Goal: Task Accomplishment & Management: Manage account settings

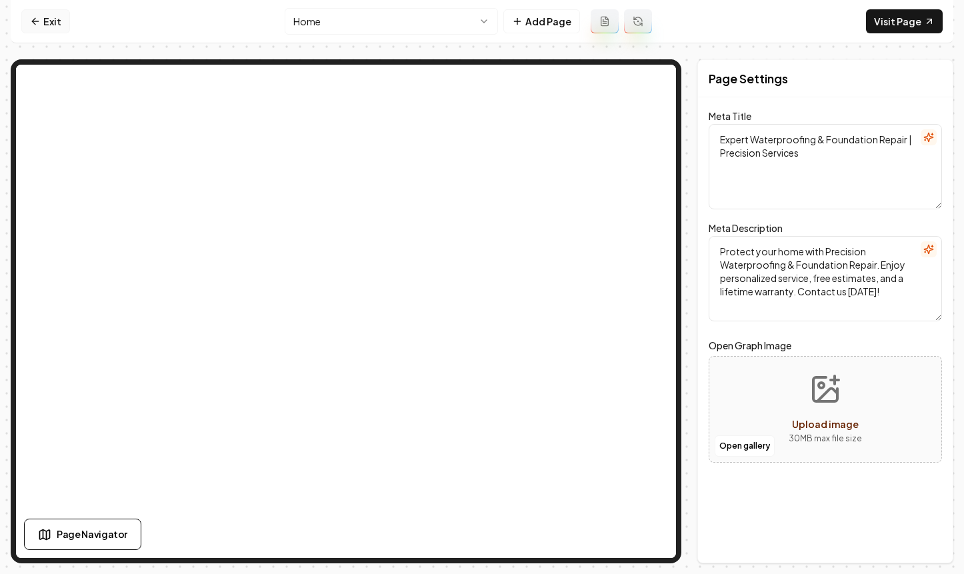
click at [47, 13] on link "Exit" at bounding box center [45, 21] width 49 height 24
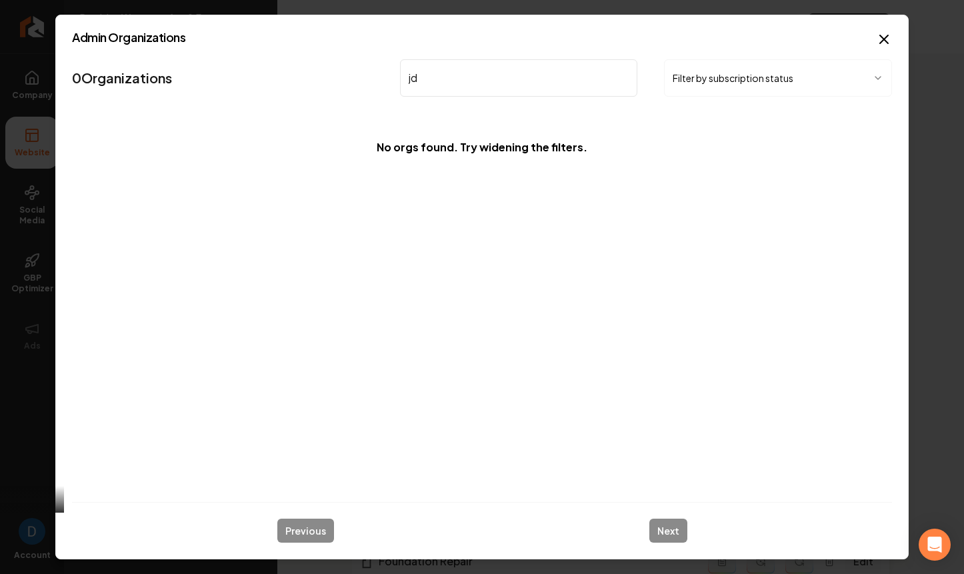
type input "j"
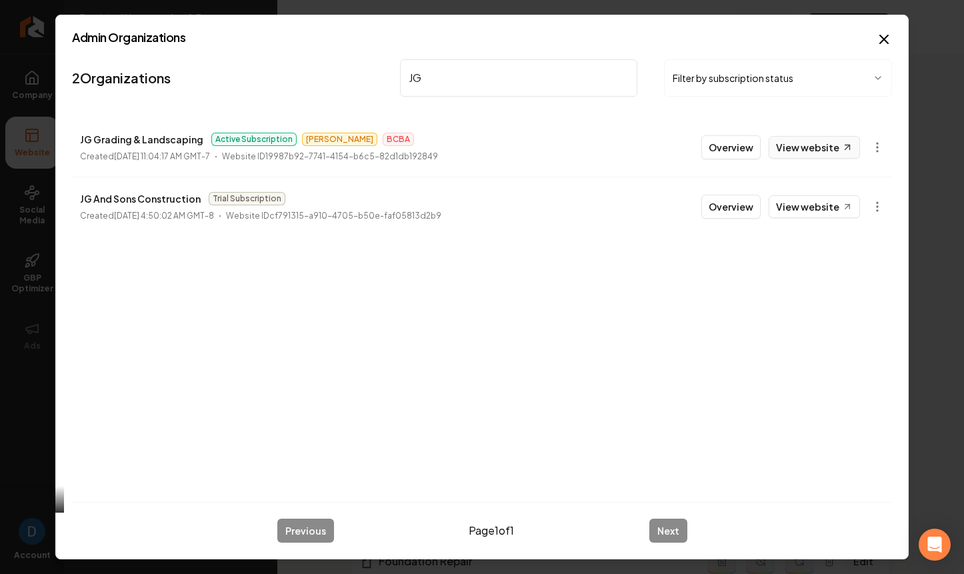
type input "JG"
click at [818, 149] on link "View website" at bounding box center [813, 147] width 91 height 23
click at [752, 144] on button "Overview" at bounding box center [730, 147] width 59 height 24
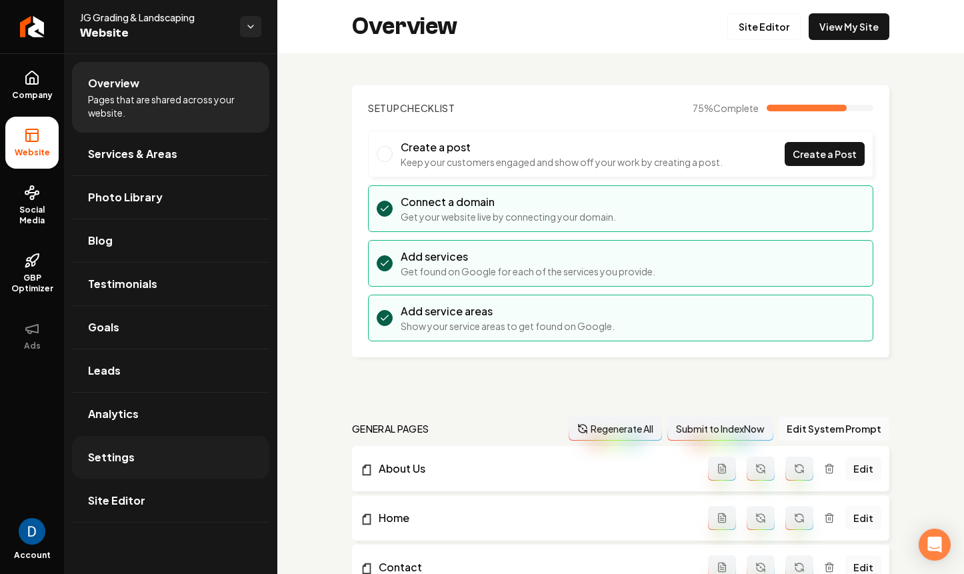
click at [164, 456] on link "Settings" at bounding box center [170, 457] width 197 height 43
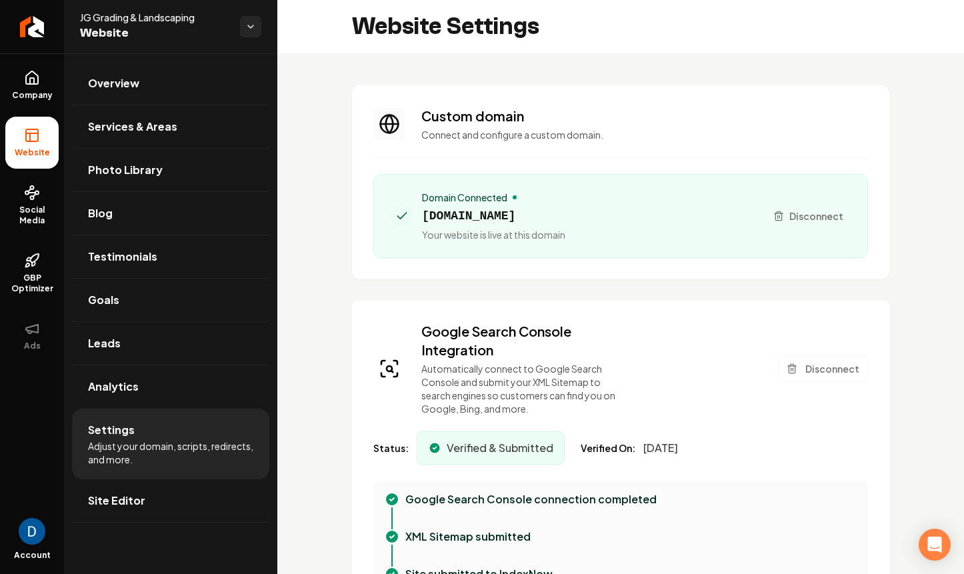
click at [468, 212] on span "[DOMAIN_NAME]" at bounding box center [493, 216] width 143 height 19
click at [469, 212] on span "[DOMAIN_NAME]" at bounding box center [493, 216] width 143 height 19
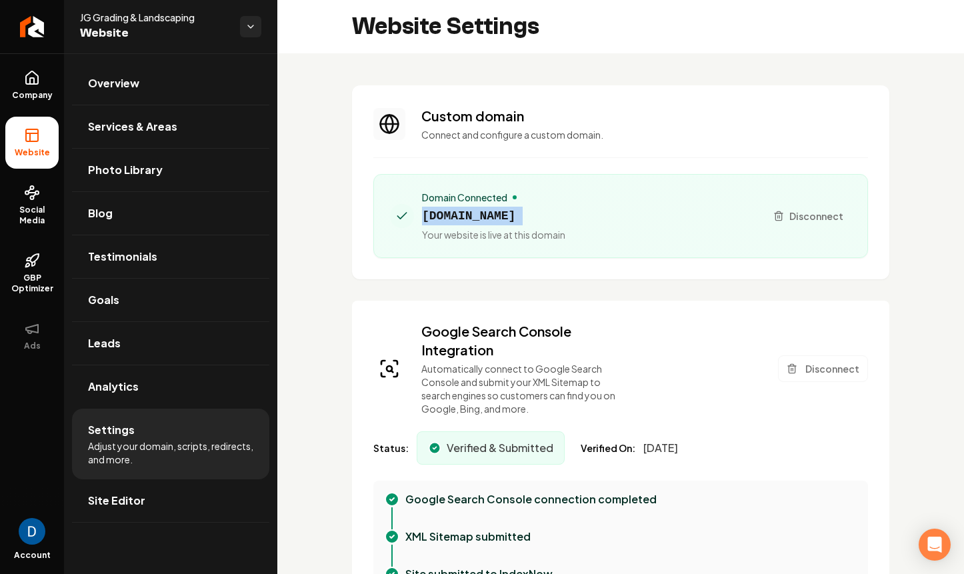
click at [469, 212] on span "[DOMAIN_NAME]" at bounding box center [493, 216] width 143 height 19
copy span "[DOMAIN_NAME]"
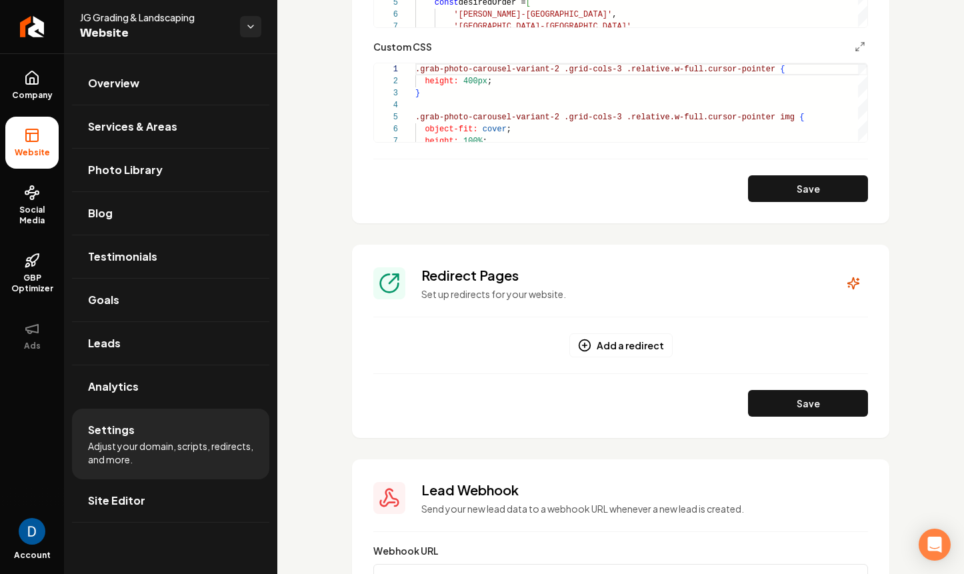
scroll to position [1297, 0]
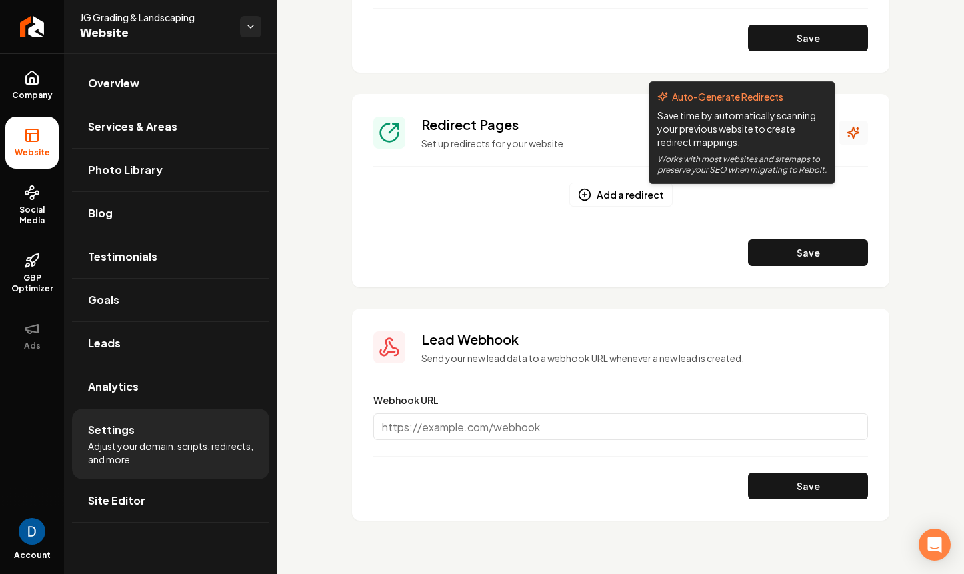
click at [852, 129] on icon "Main content area" at bounding box center [853, 132] width 11 height 11
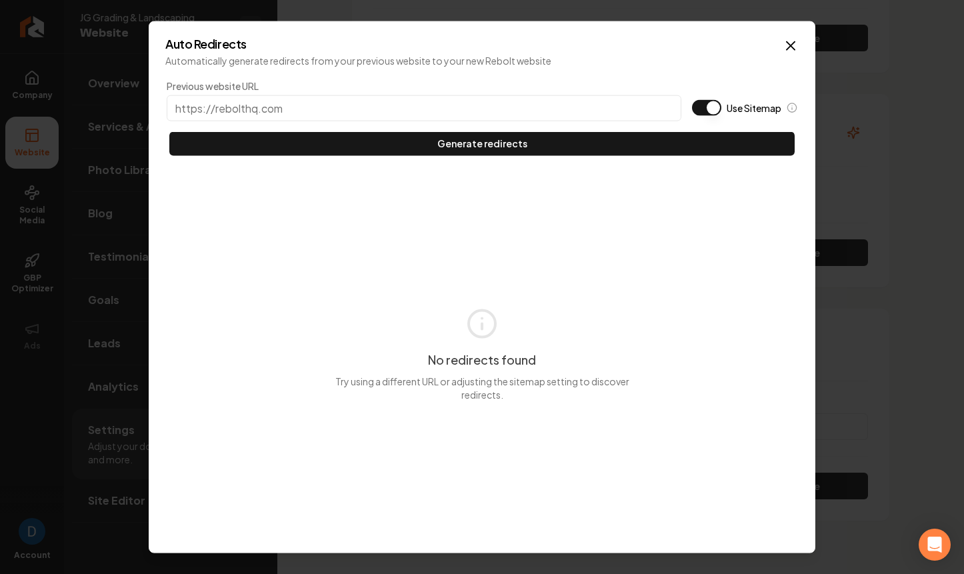
click at [488, 108] on input "Previous website URL" at bounding box center [424, 108] width 514 height 26
click at [705, 104] on button "Use Sitemap" at bounding box center [706, 107] width 29 height 16
click at [373, 106] on input "[DOMAIN_NAME]" at bounding box center [424, 108] width 514 height 26
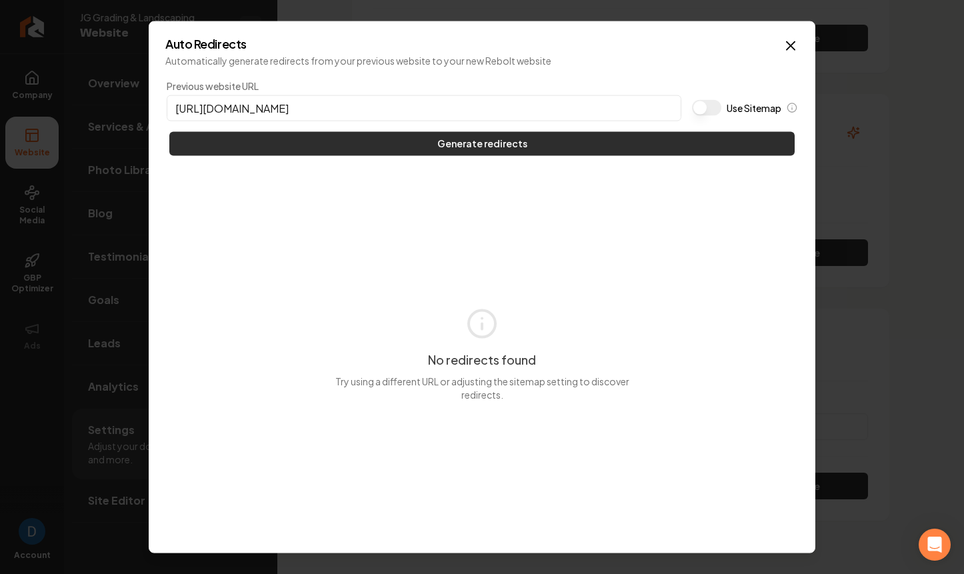
type input "[URL][DOMAIN_NAME]"
click at [417, 145] on button "Generate redirects" at bounding box center [481, 143] width 625 height 24
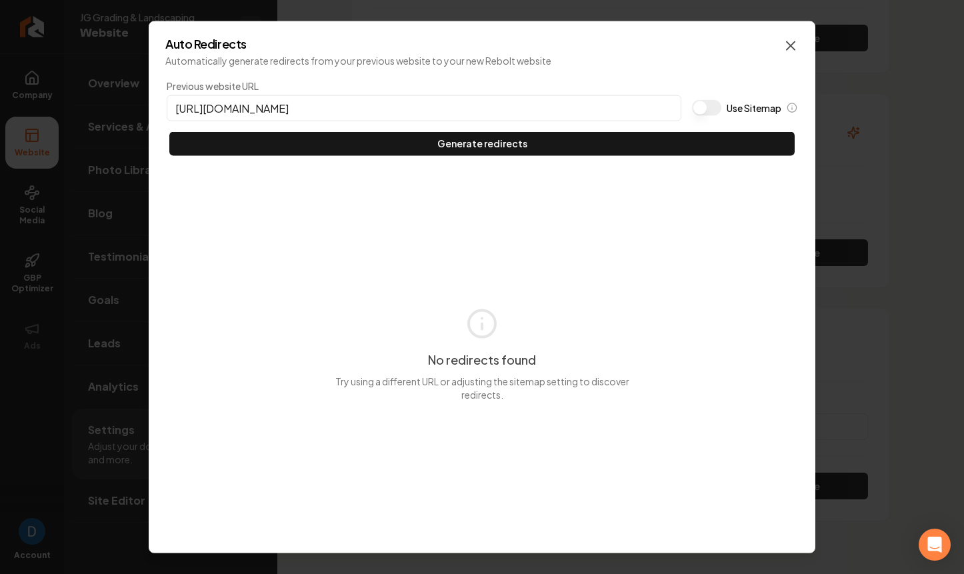
click at [789, 45] on icon "button" at bounding box center [790, 45] width 8 height 8
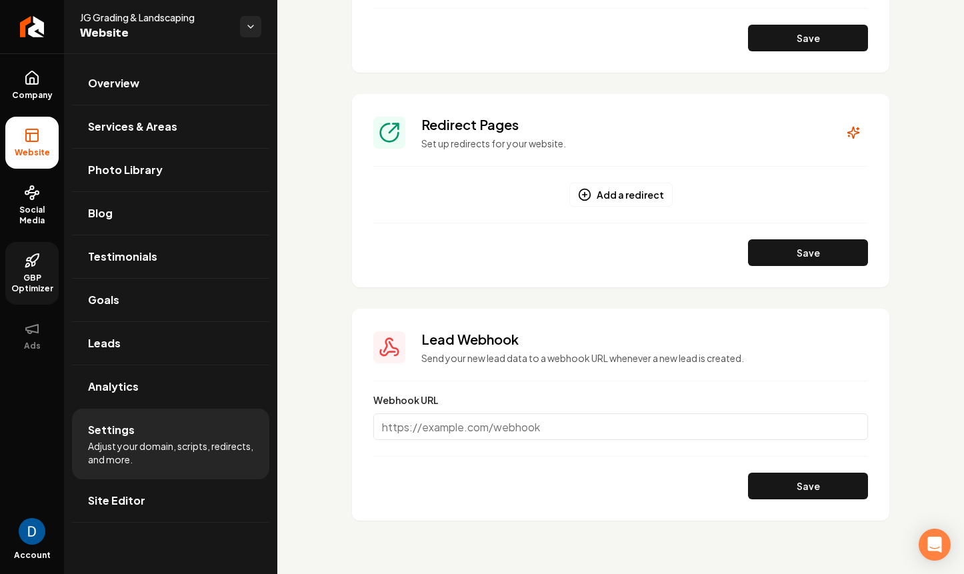
click at [27, 258] on icon at bounding box center [29, 259] width 5 height 3
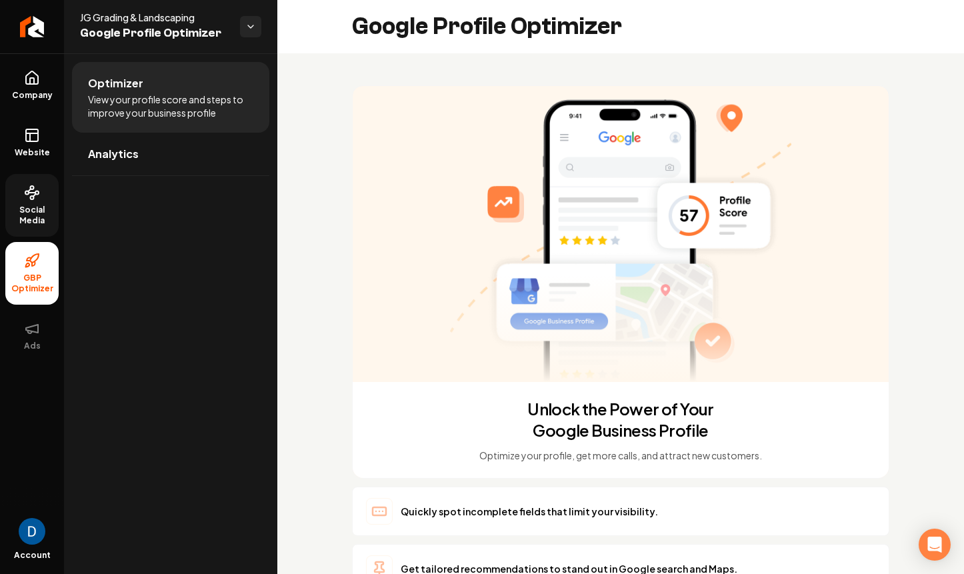
click at [39, 188] on icon at bounding box center [32, 193] width 16 height 16
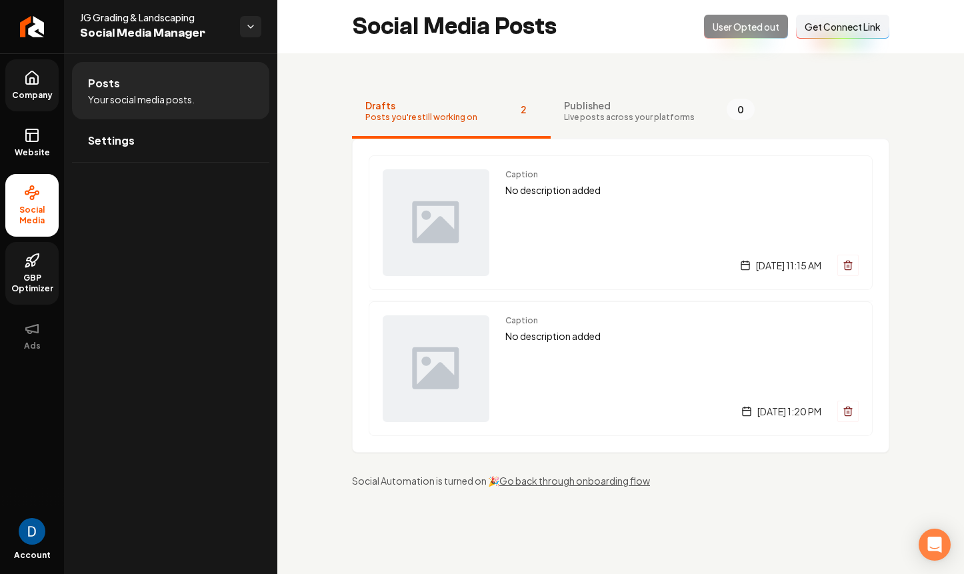
click at [37, 85] on icon at bounding box center [32, 78] width 16 height 16
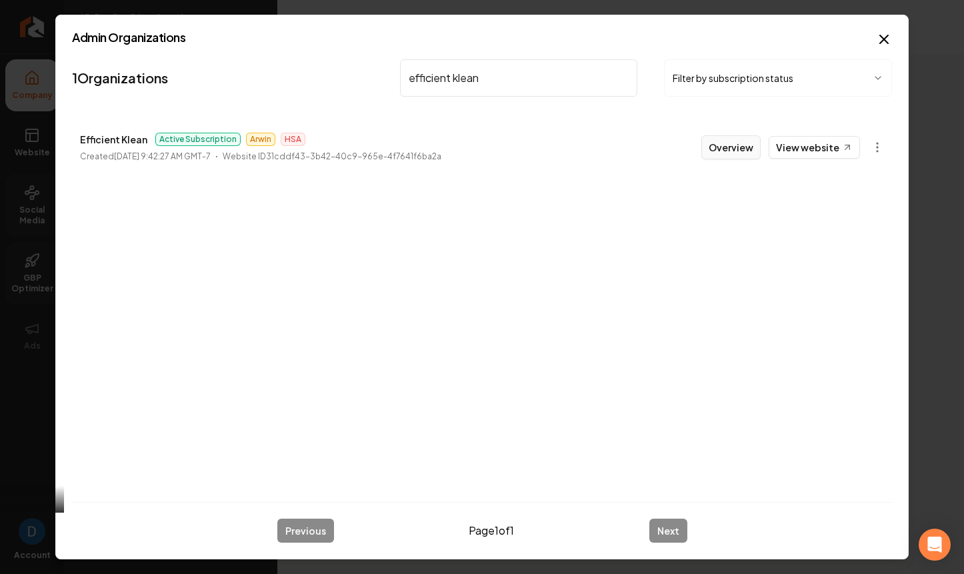
type input "efficient klean"
click at [748, 146] on button "Overview" at bounding box center [730, 147] width 59 height 24
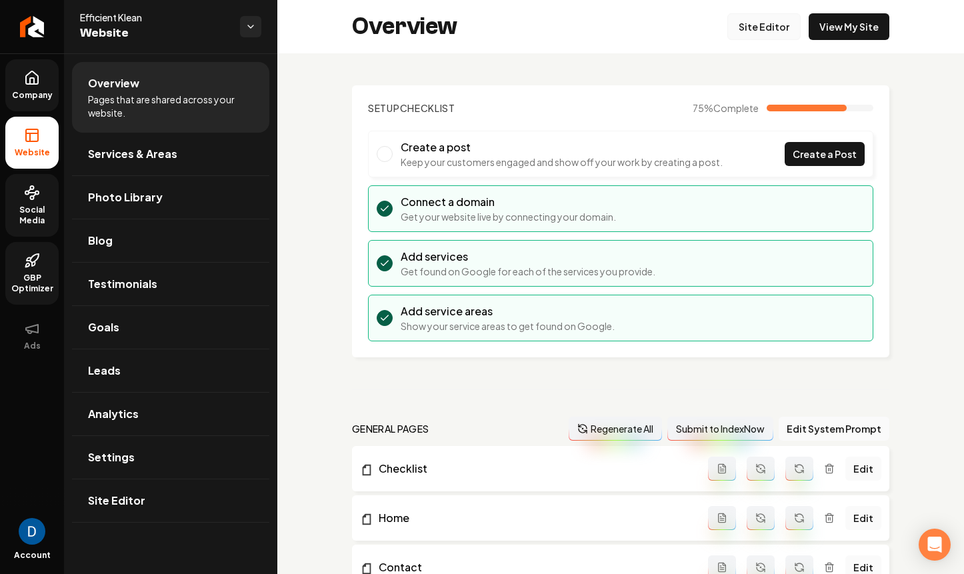
click at [777, 25] on link "Site Editor" at bounding box center [763, 26] width 73 height 27
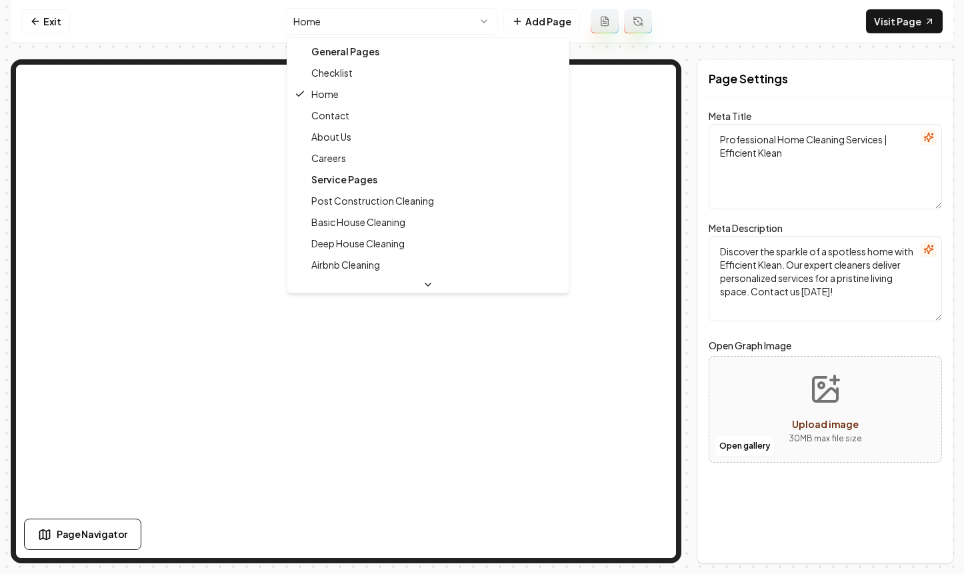
click at [373, 27] on html "Computer Required This feature is only available on a computer. Please switch t…" at bounding box center [482, 287] width 964 height 574
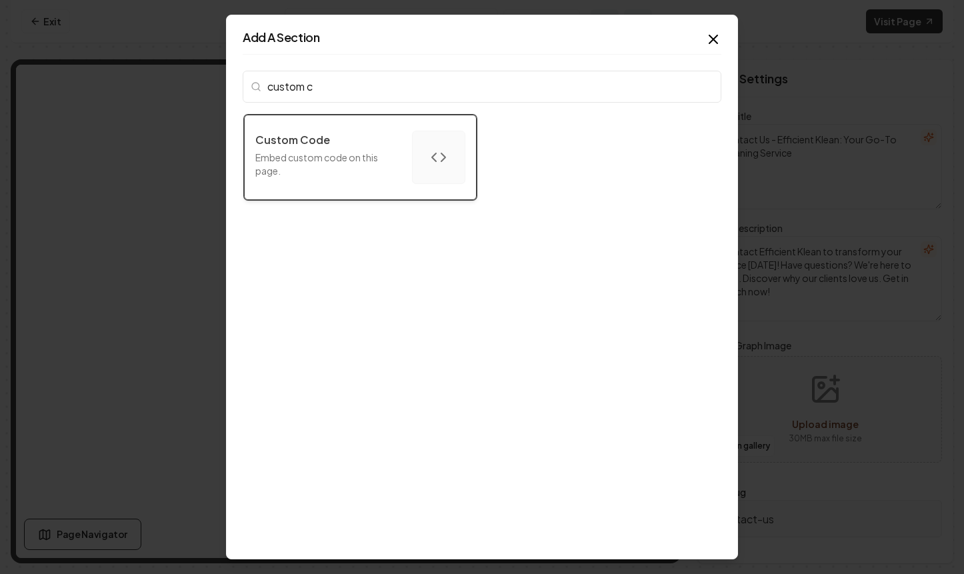
type input "custom c"
click at [347, 168] on p "Embed custom code on this page." at bounding box center [328, 164] width 146 height 27
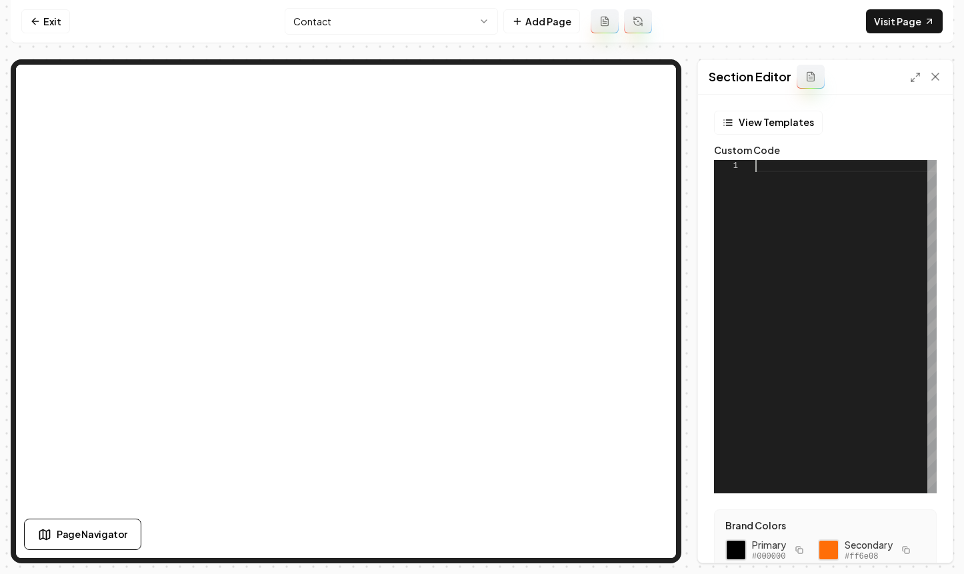
click at [794, 213] on div at bounding box center [845, 326] width 181 height 333
click at [919, 541] on button "Save" at bounding box center [921, 540] width 39 height 24
type textarea "**********"
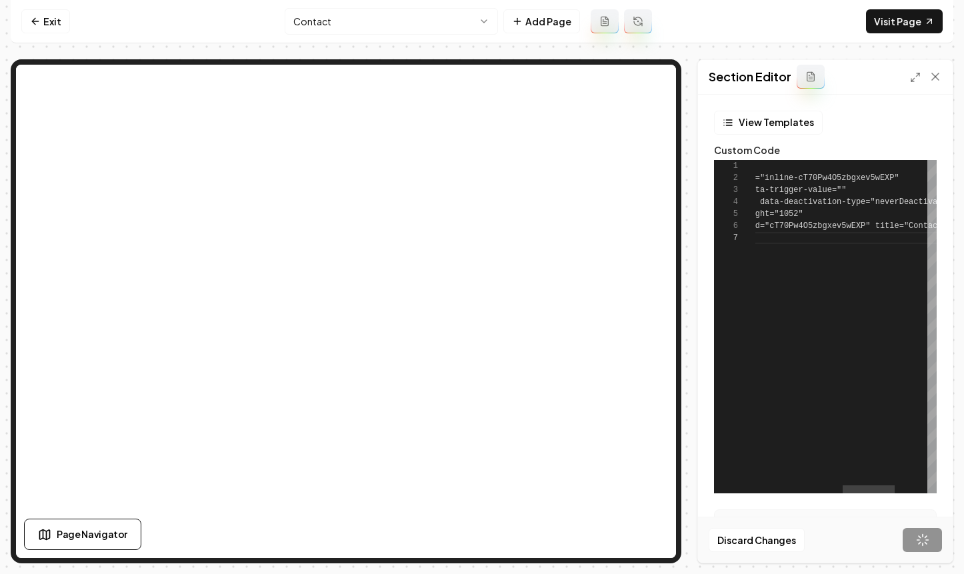
scroll to position [60, 323]
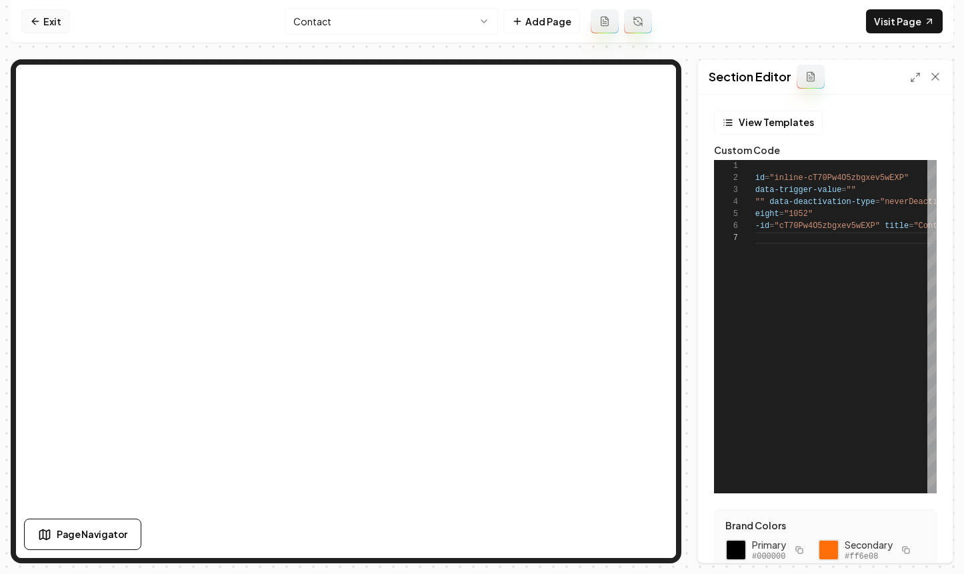
click at [51, 21] on link "Exit" at bounding box center [45, 21] width 49 height 24
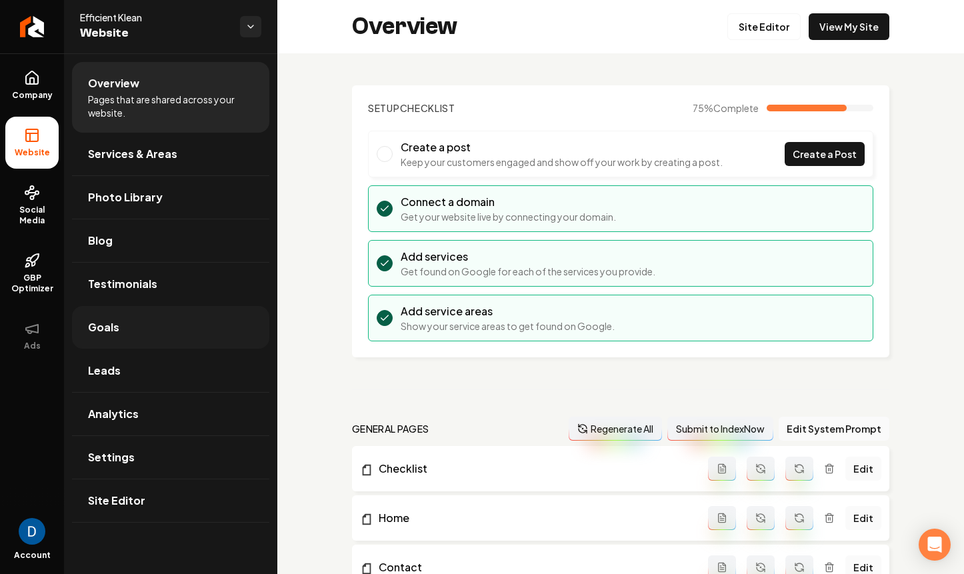
click at [159, 321] on link "Goals" at bounding box center [170, 327] width 197 height 43
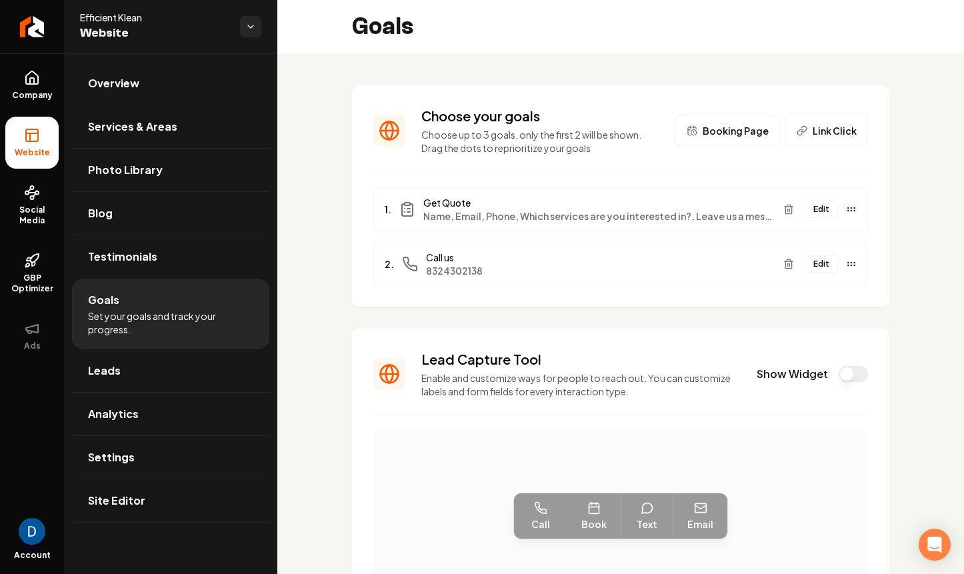
click at [746, 134] on span "Booking Page" at bounding box center [735, 130] width 66 height 13
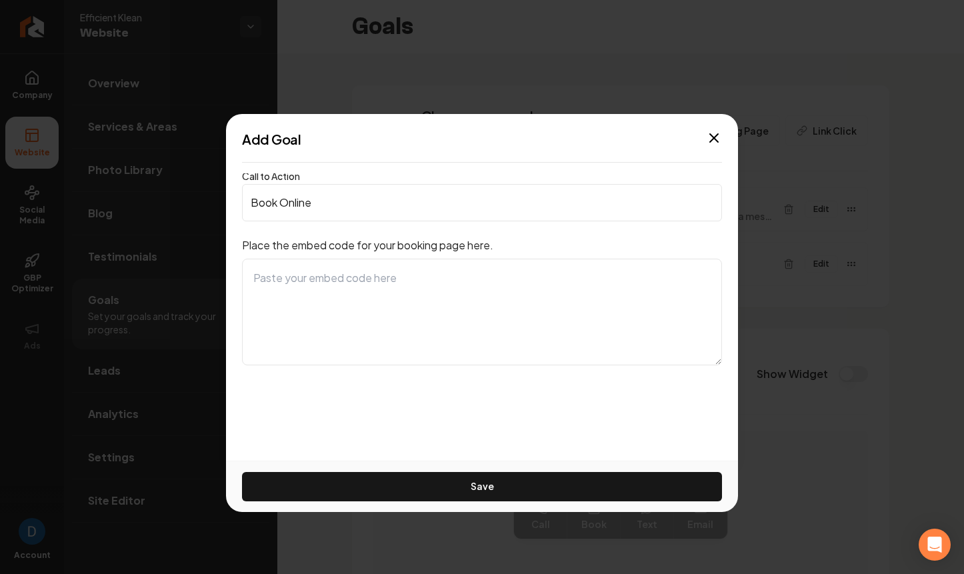
click at [420, 272] on textarea at bounding box center [482, 312] width 480 height 107
paste textarea "<iframe src="[URL][DOMAIN_NAME]" style="width:100%;height:100%;border:none;bord…"
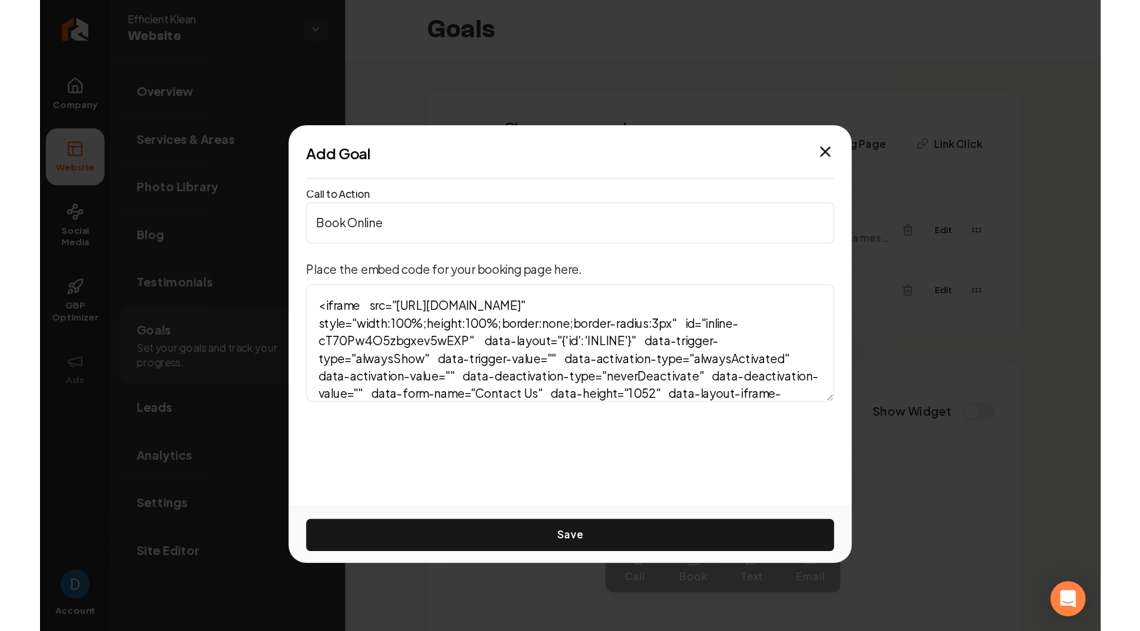
scroll to position [48, 0]
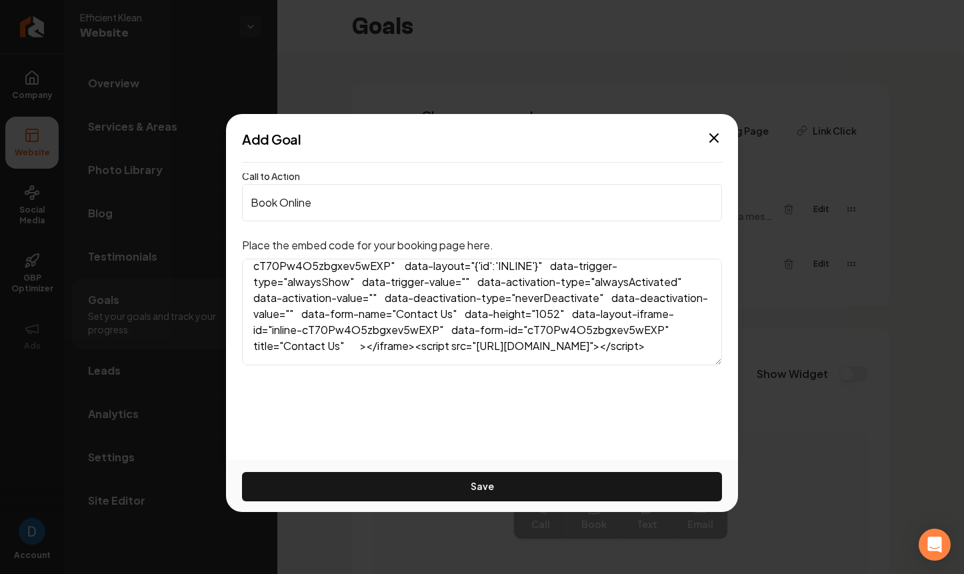
type textarea "<iframe src="[URL][DOMAIN_NAME]" style="width:100%;height:100%;border:none;bord…"
click at [308, 207] on input "Book Online" at bounding box center [482, 202] width 480 height 37
type input "Get Quote"
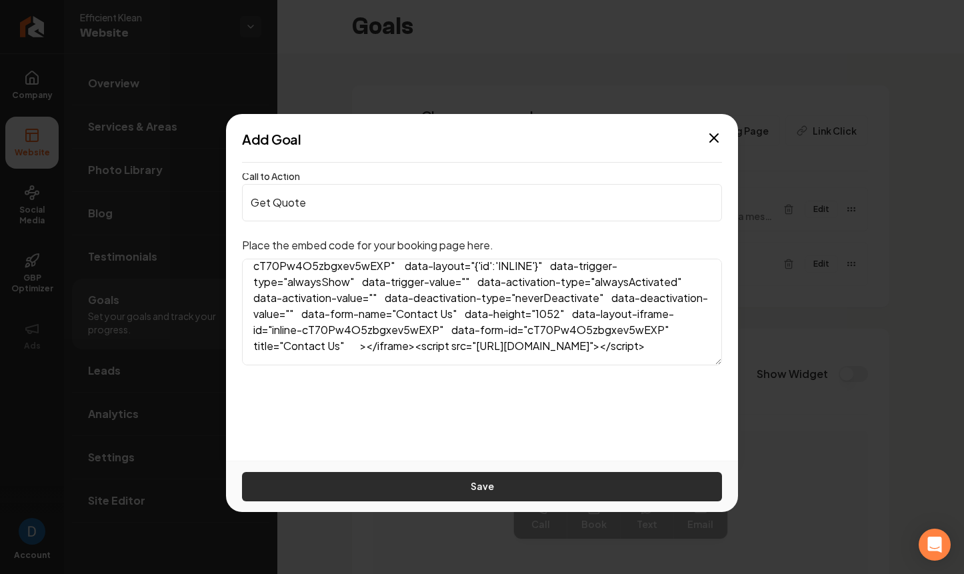
click at [404, 486] on button "Save" at bounding box center [482, 486] width 480 height 29
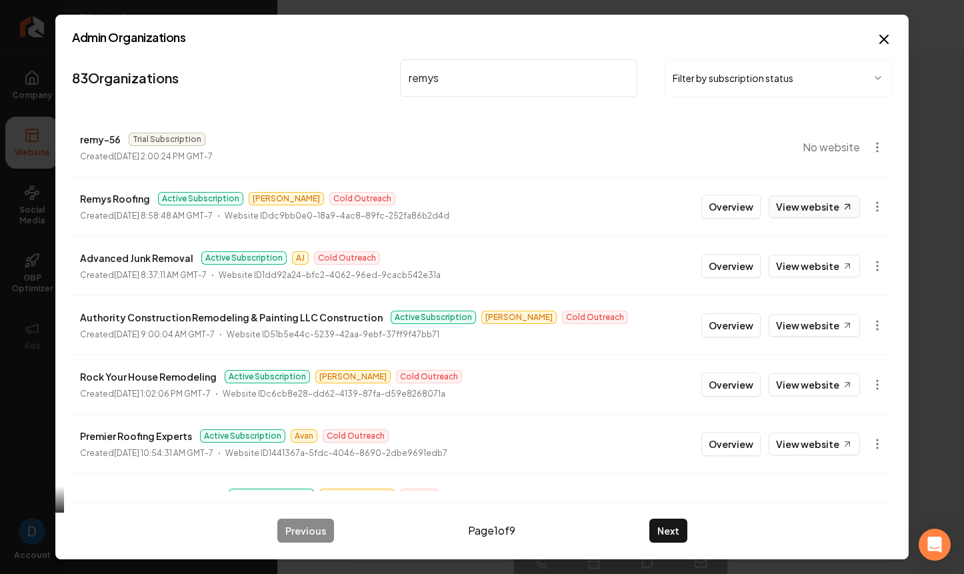
type input "remys"
click at [812, 203] on div "83 Organizations remys Filter by subscription status remy-56 Trial Subscription…" at bounding box center [482, 273] width 820 height 438
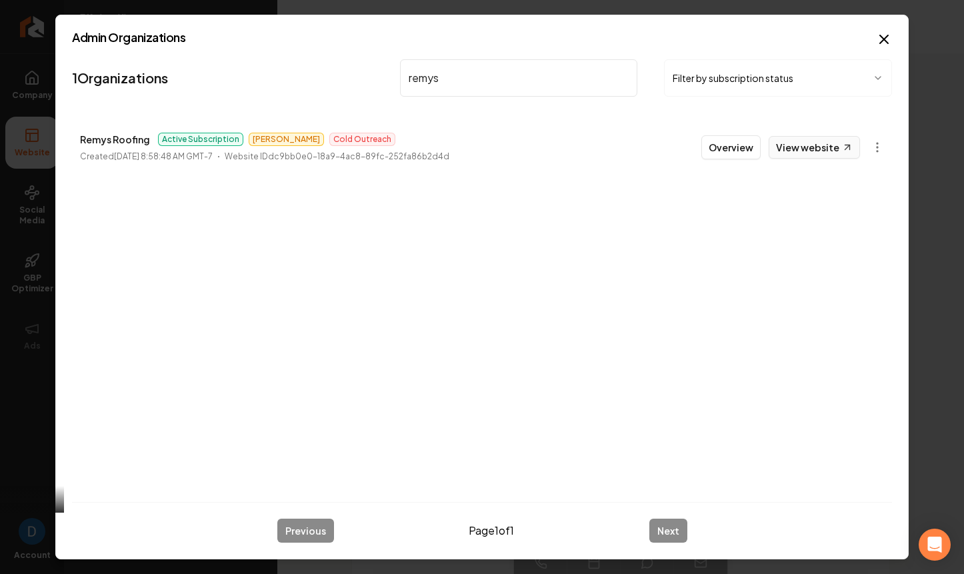
click at [834, 149] on link "View website" at bounding box center [813, 147] width 91 height 23
click at [721, 145] on button "Overview" at bounding box center [730, 147] width 59 height 24
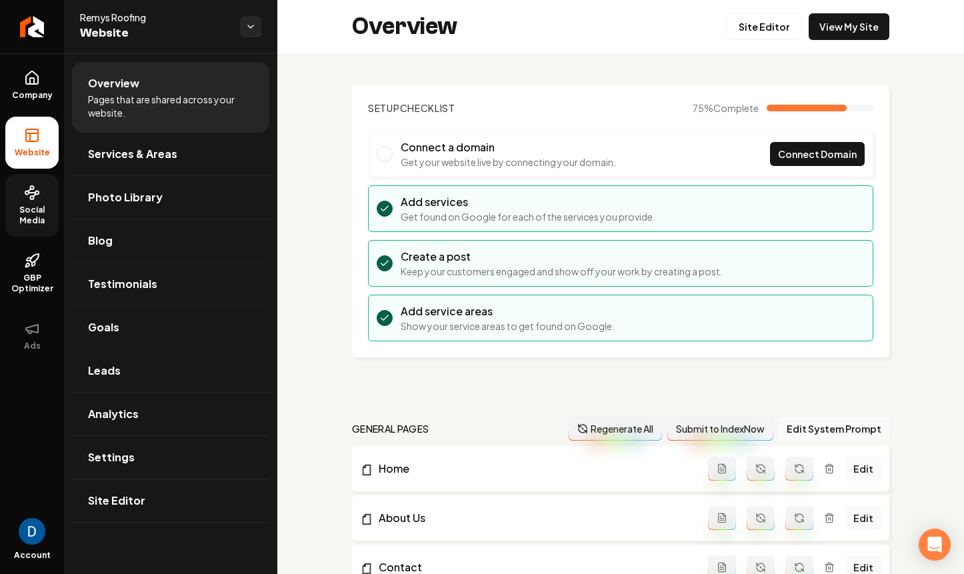
click at [47, 226] on link "Social Media" at bounding box center [31, 205] width 53 height 63
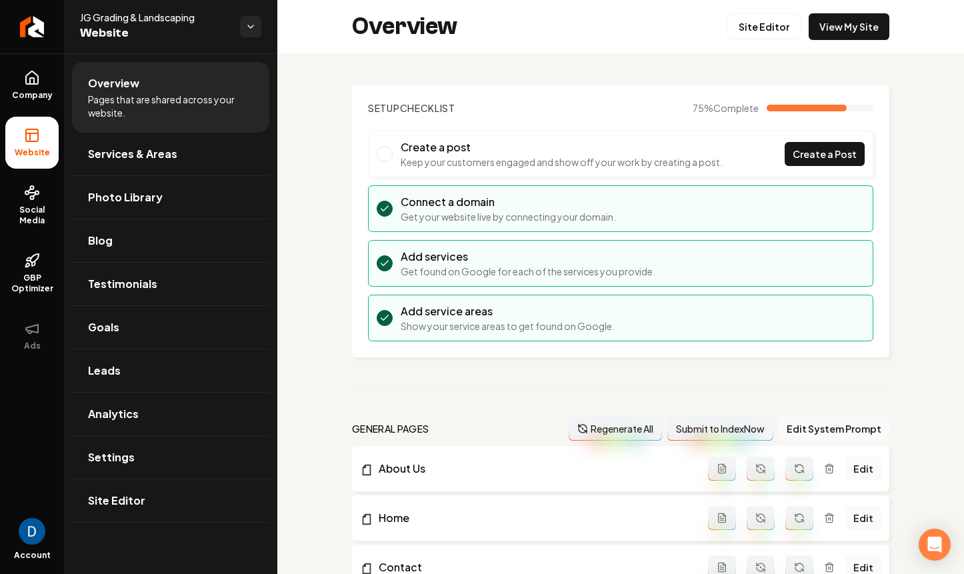
click at [170, 15] on span "JG Grading & Landscaping" at bounding box center [154, 17] width 149 height 13
copy span "JG Grading & Landscaping"
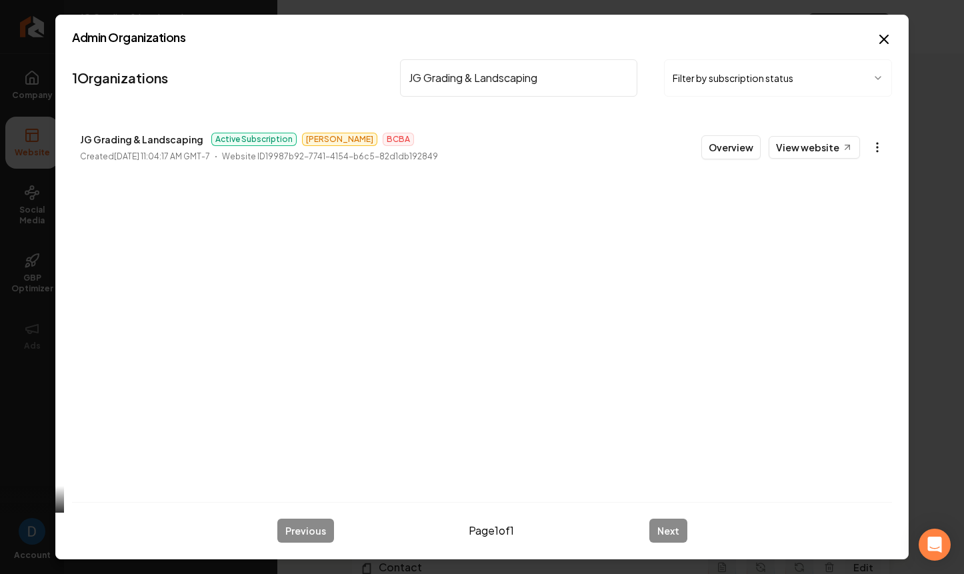
type input "JG Grading & Landscaping"
click at [880, 149] on body "Company Website Social Media GBP Optimizer Ads Account JG Grading & Landscaping…" at bounding box center [482, 287] width 964 height 574
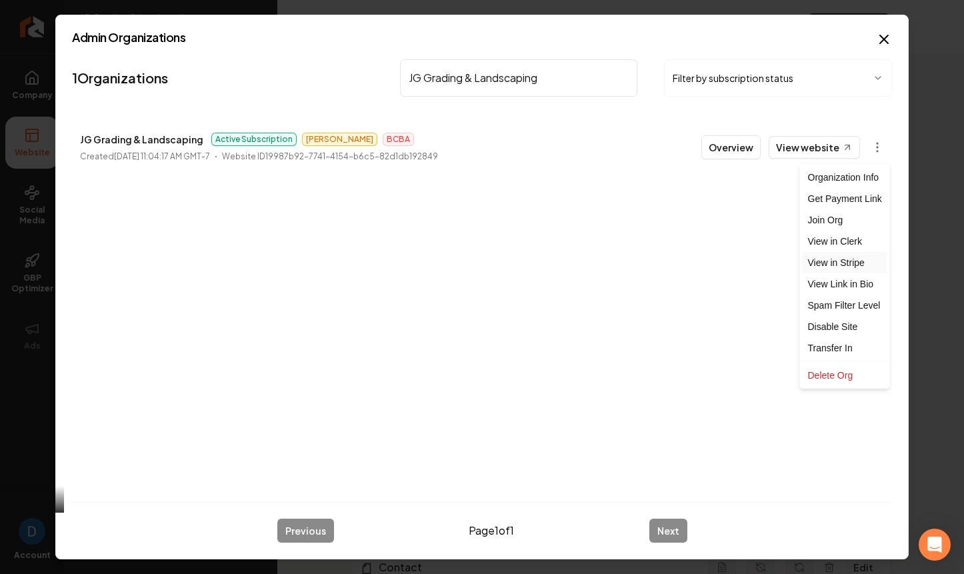
click at [830, 261] on link "View in Stripe" at bounding box center [844, 262] width 85 height 21
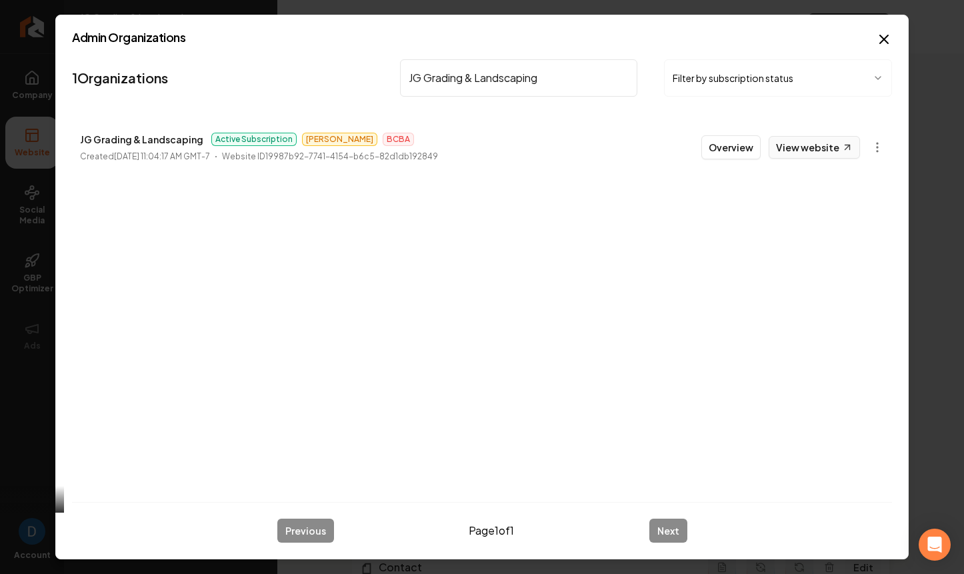
click at [802, 140] on link "View website" at bounding box center [813, 147] width 91 height 23
